Goal: Obtain resource: Obtain resource

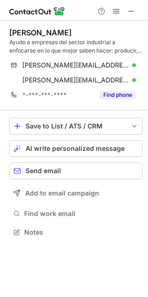
scroll to position [226, 148]
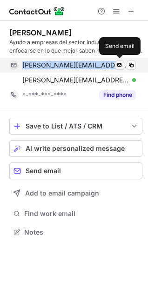
drag, startPoint x: 23, startPoint y: 67, endPoint x: 120, endPoint y: 68, distance: 96.8
click at [120, 68] on div "[PERSON_NAME][EMAIL_ADDRESS][PERSON_NAME][DOMAIN_NAME] Verified Send email" at bounding box center [72, 65] width 127 height 15
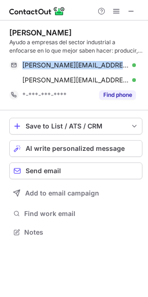
copy div "[PERSON_NAME][EMAIL_ADDRESS][PERSON_NAME][DOMAIN_NAME] Verified"
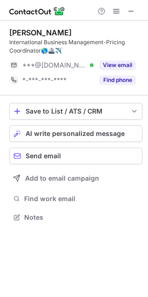
scroll to position [211, 148]
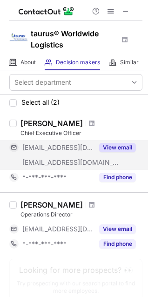
click at [120, 146] on button "View email" at bounding box center [117, 147] width 37 height 9
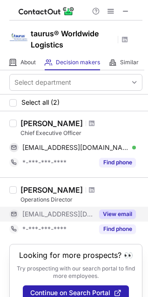
click at [118, 215] on button "View email" at bounding box center [117, 213] width 37 height 9
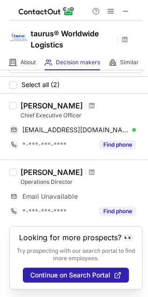
scroll to position [0, 0]
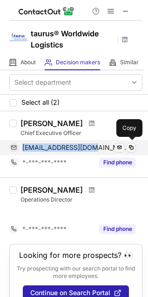
drag, startPoint x: 24, startPoint y: 149, endPoint x: 90, endPoint y: 151, distance: 65.7
click at [90, 151] on div "hbtjr@ix.netcom.com Verified" at bounding box center [79, 147] width 114 height 8
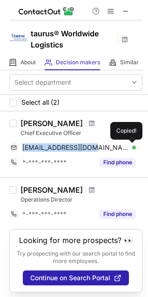
copy span "hbtjr@ix.netcom.com"
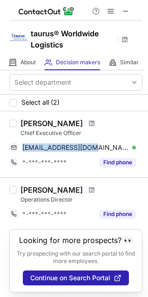
drag, startPoint x: 21, startPoint y: 124, endPoint x: 72, endPoint y: 121, distance: 50.8
click at [72, 121] on div "Hector Buitano" at bounding box center [51, 123] width 62 height 9
copy div "Hector Buitano"
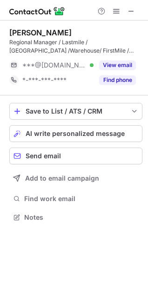
scroll to position [211, 148]
